Goal: Navigation & Orientation: Go to known website

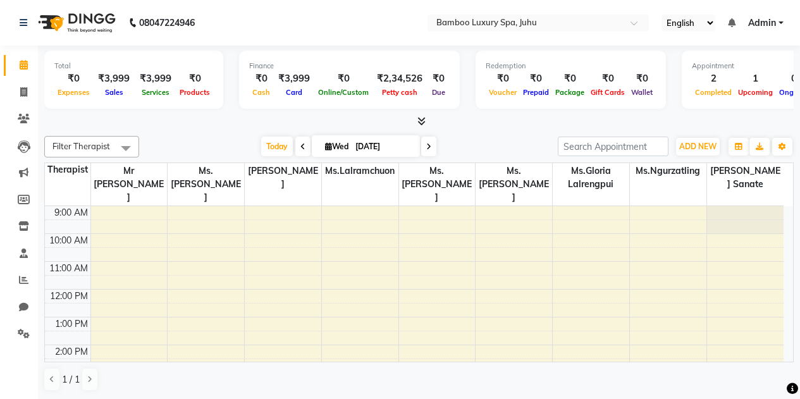
scroll to position [43, 0]
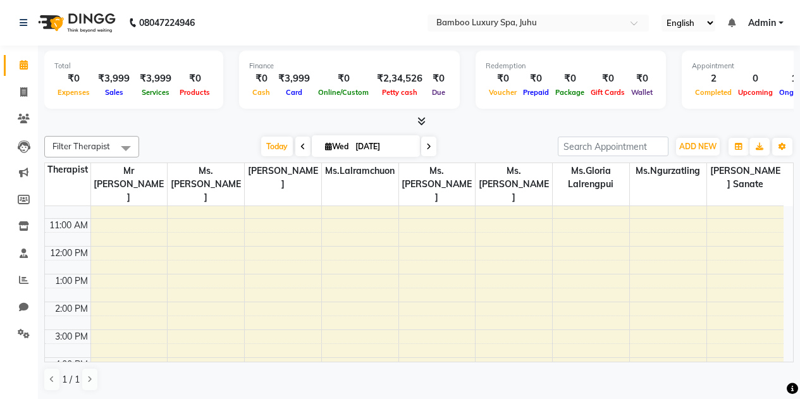
scroll to position [169, 0]
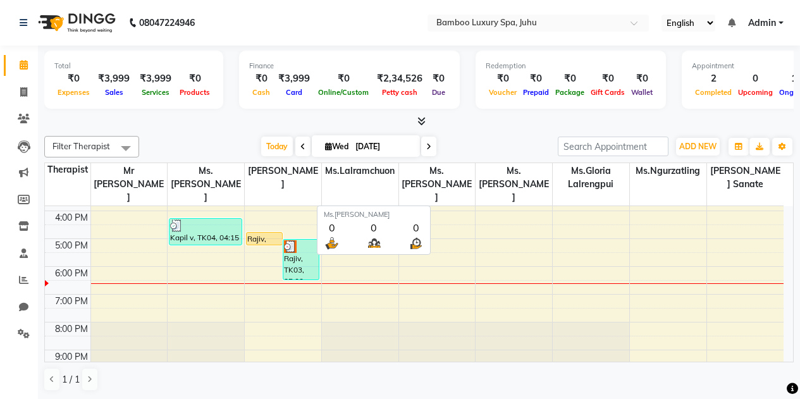
scroll to position [1, 0]
